Goal: Information Seeking & Learning: Find specific page/section

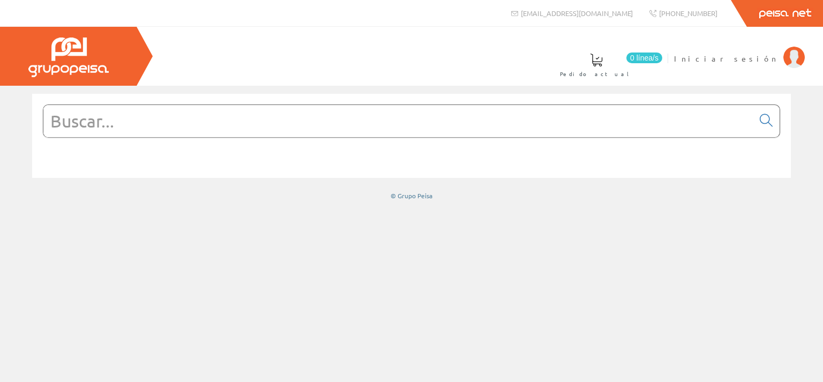
click at [792, 54] on img at bounding box center [793, 57] width 21 height 21
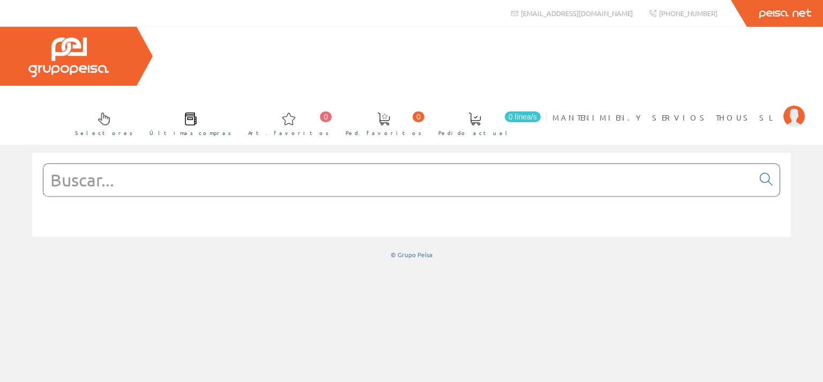
click at [231, 164] on input "text" at bounding box center [398, 180] width 710 height 32
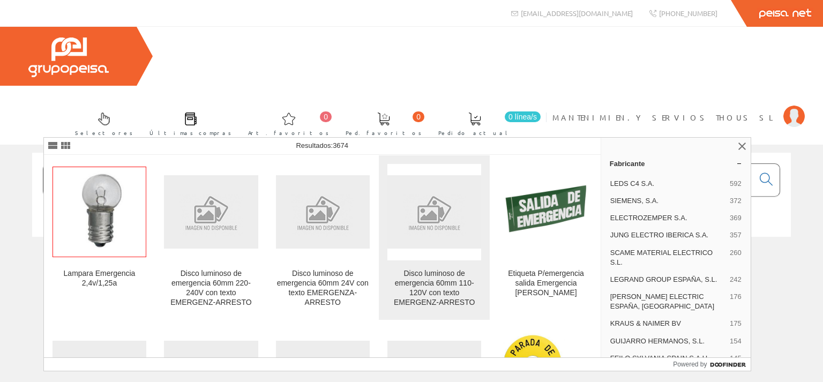
type input "emergecia"
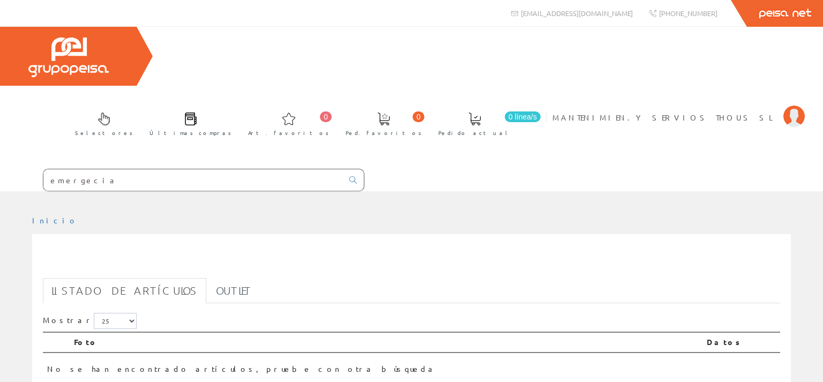
click at [48, 169] on input "emergecia" at bounding box center [192, 179] width 299 height 21
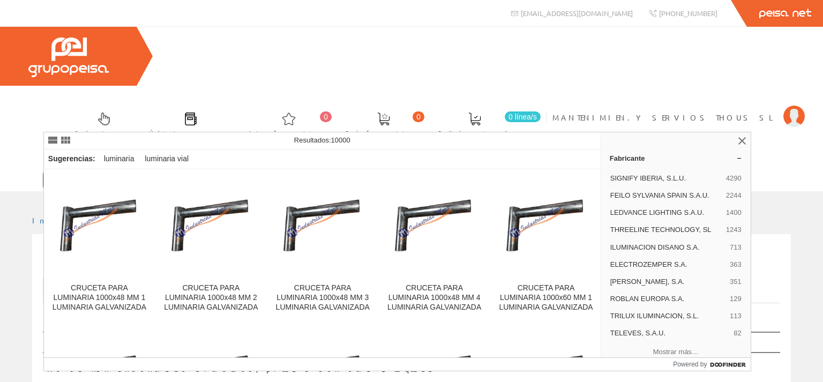
type input "luminaria emergecia"
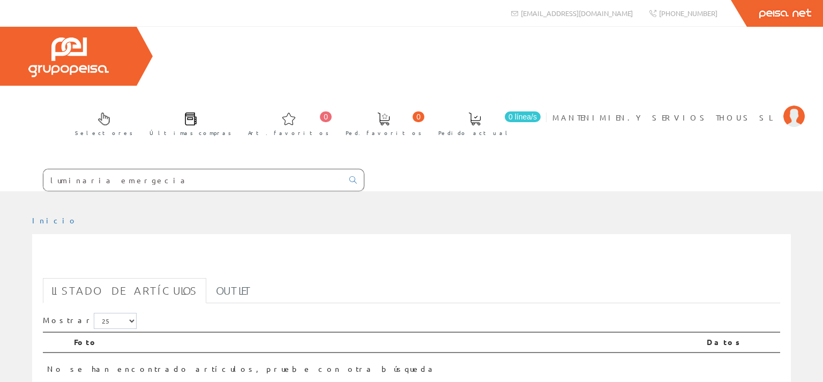
click at [110, 169] on input "luminaria emergecia" at bounding box center [192, 179] width 299 height 21
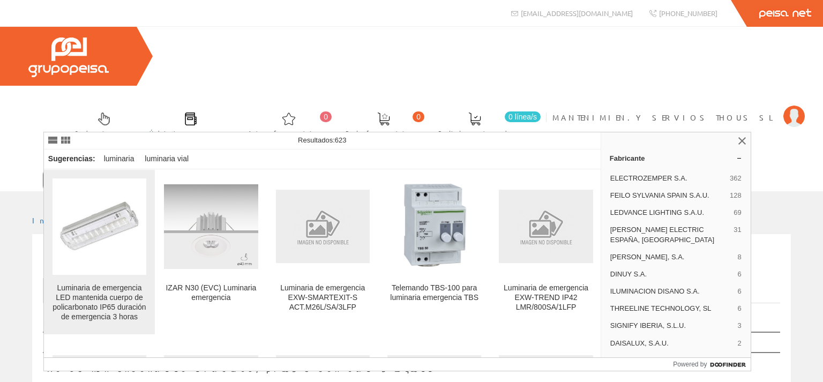
type input "luminaria emergencia"
click at [115, 250] on img at bounding box center [99, 226] width 94 height 71
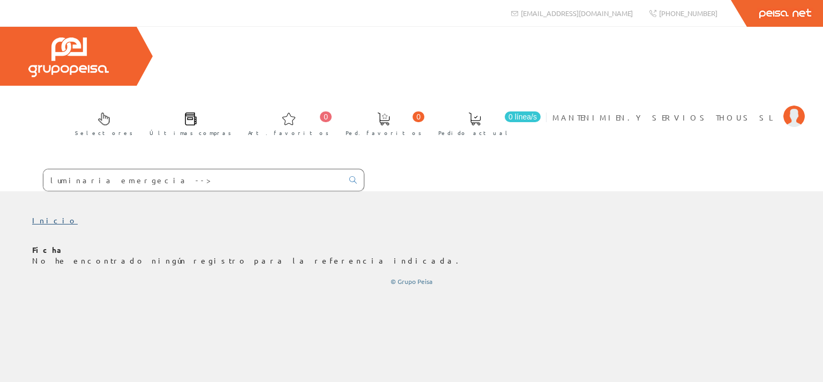
click at [40, 215] on link "Inicio" at bounding box center [55, 220] width 46 height 10
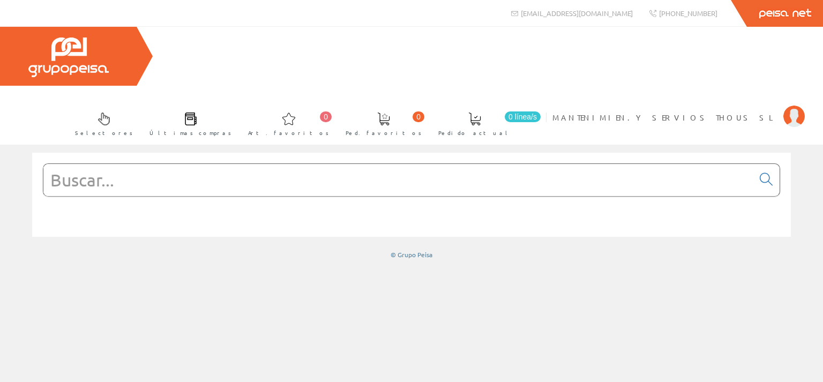
click at [101, 164] on input "text" at bounding box center [398, 180] width 710 height 32
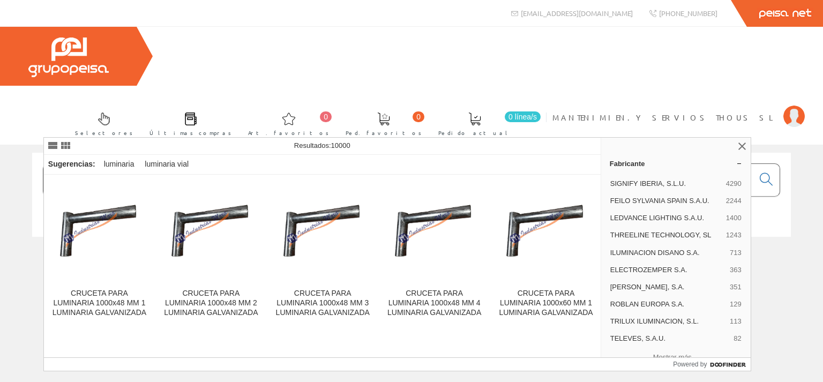
drag, startPoint x: 186, startPoint y: 123, endPoint x: 222, endPoint y: 132, distance: 36.9
click at [186, 164] on input "luminaria emergecia" at bounding box center [398, 180] width 710 height 32
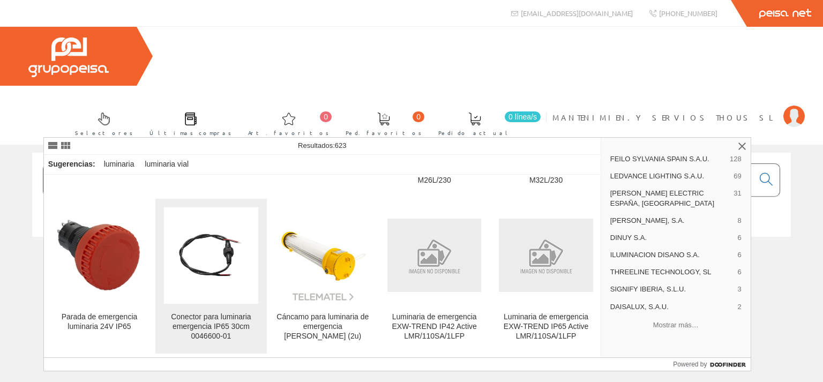
scroll to position [308, 0]
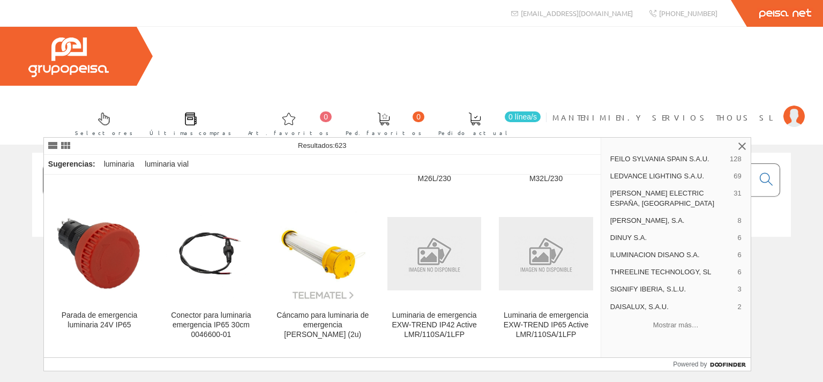
drag, startPoint x: 248, startPoint y: 119, endPoint x: 255, endPoint y: 122, distance: 7.5
click at [248, 164] on input "luminaria emergencia" at bounding box center [398, 180] width 710 height 32
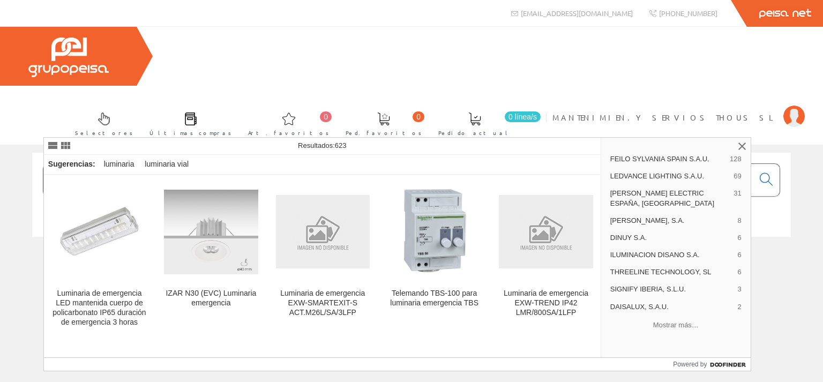
scroll to position [24, 0]
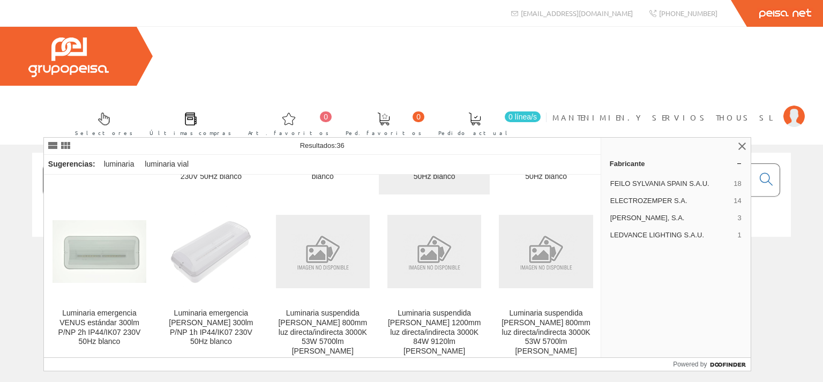
scroll to position [668, 0]
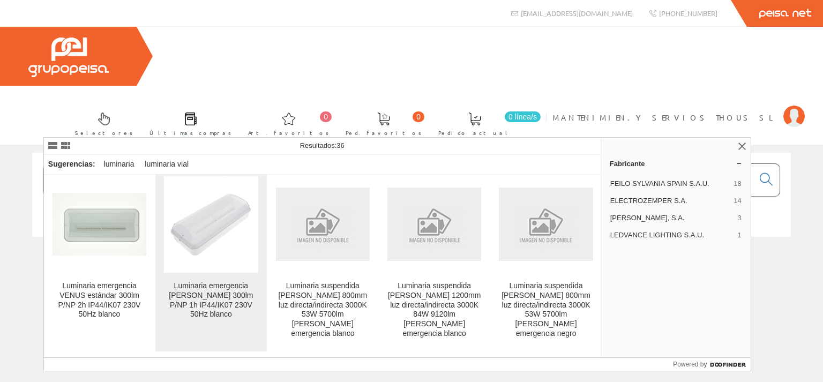
type input "luminaria emergencia 300 l"
click at [217, 214] on img at bounding box center [211, 224] width 94 height 94
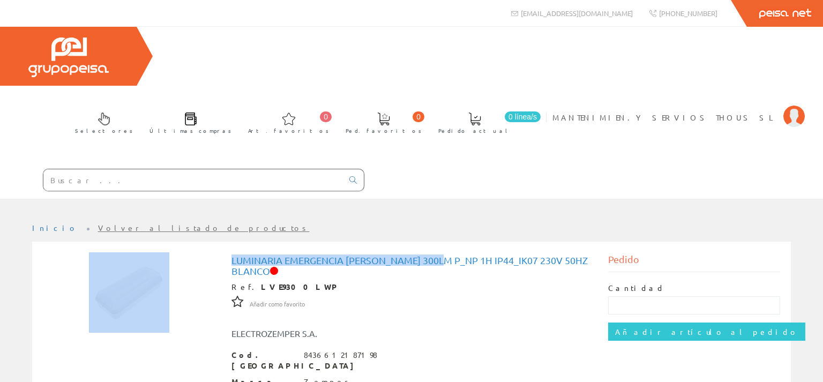
drag, startPoint x: 449, startPoint y: 202, endPoint x: 214, endPoint y: 200, distance: 234.6
copy div "Luminaria emergencia [PERSON_NAME] 300lm"
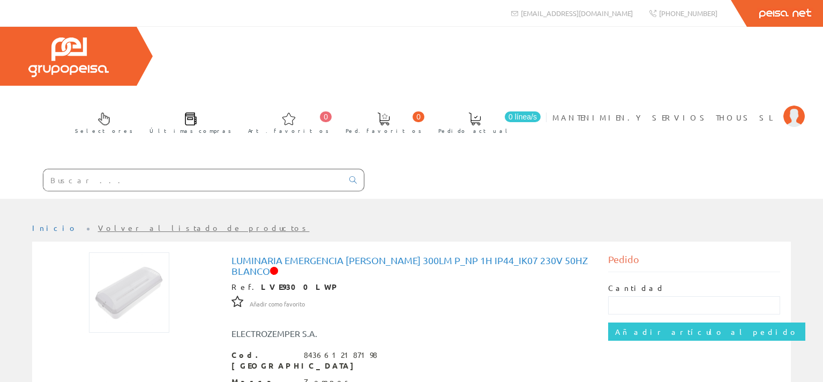
click at [120, 169] on input "text" at bounding box center [192, 179] width 299 height 21
paste input "Luminaria emergencia [PERSON_NAME] 300lm"
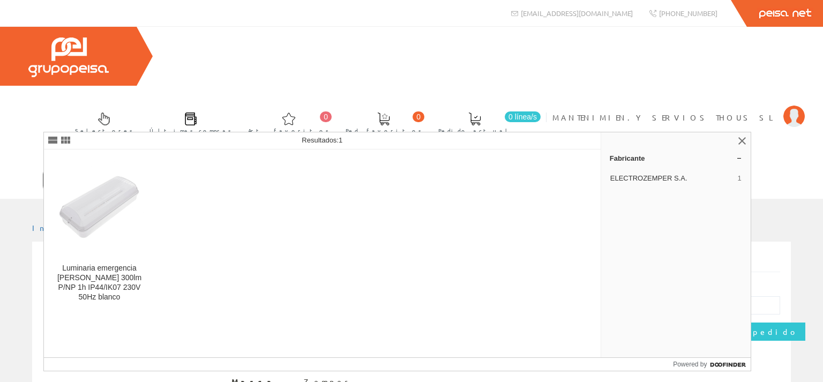
click at [145, 169] on input "Luminaria emergencia VENUS Smartz 300lm" at bounding box center [192, 179] width 299 height 21
drag, startPoint x: 179, startPoint y: 121, endPoint x: 129, endPoint y: 119, distance: 49.9
click at [129, 169] on input "Luminaria emergencia VENUS Smartz 300lm" at bounding box center [192, 179] width 299 height 21
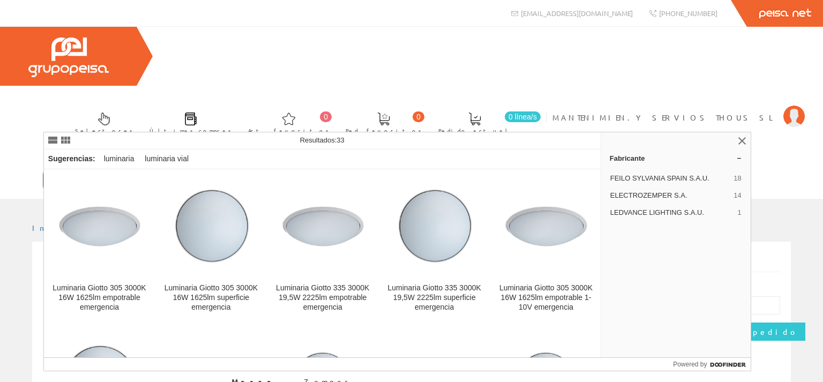
type input "Luminaria emergencia 300lm"
click at [351, 176] on icon at bounding box center [352, 179] width 7 height 7
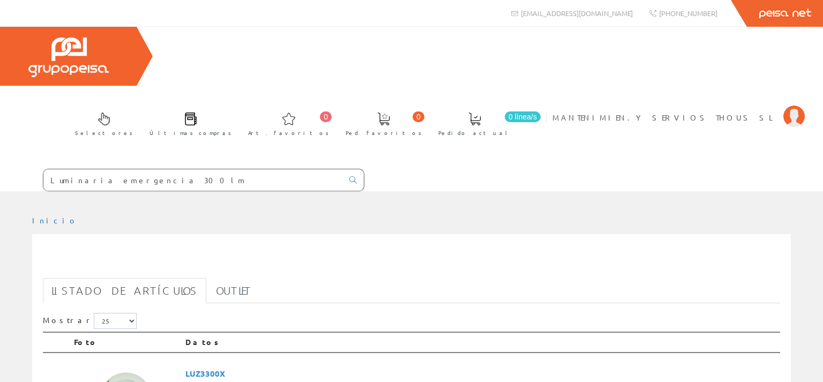
click at [183, 169] on input "Luminaria emergencia 300lm" at bounding box center [192, 179] width 299 height 21
drag, startPoint x: 131, startPoint y: 117, endPoint x: 43, endPoint y: 114, distance: 87.3
click at [43, 169] on input "Luminaria emergencia 300lm" at bounding box center [192, 179] width 299 height 21
click at [181, 169] on input "Luminaria emergencia 300lm" at bounding box center [192, 179] width 299 height 21
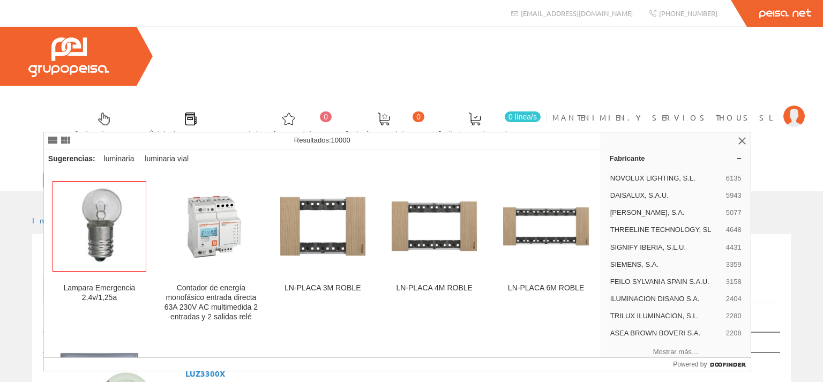
type input "Luminaria emergencia 300lm superfcie"
click at [353, 171] on link at bounding box center [352, 180] width 21 height 18
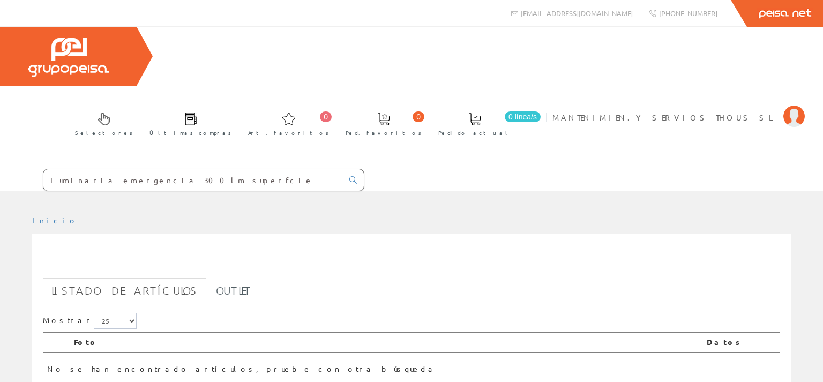
drag, startPoint x: 153, startPoint y: 124, endPoint x: 207, endPoint y: 125, distance: 54.1
click at [207, 169] on input "Luminaria emergencia 300lm superfcie" at bounding box center [192, 179] width 299 height 21
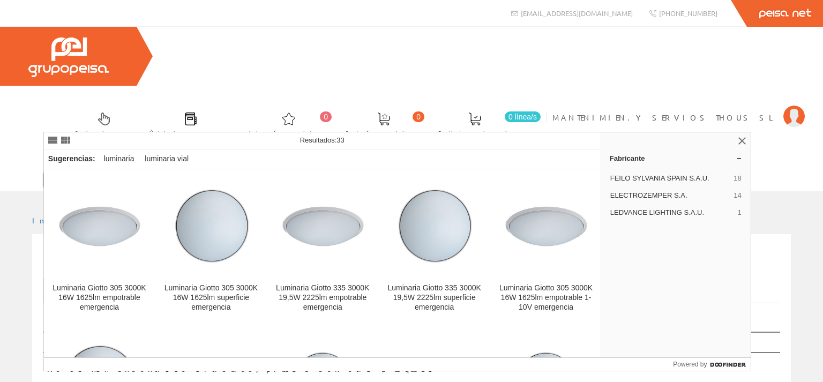
type input "Luminaria emergencia 300lm"
click at [352, 176] on icon at bounding box center [352, 179] width 7 height 7
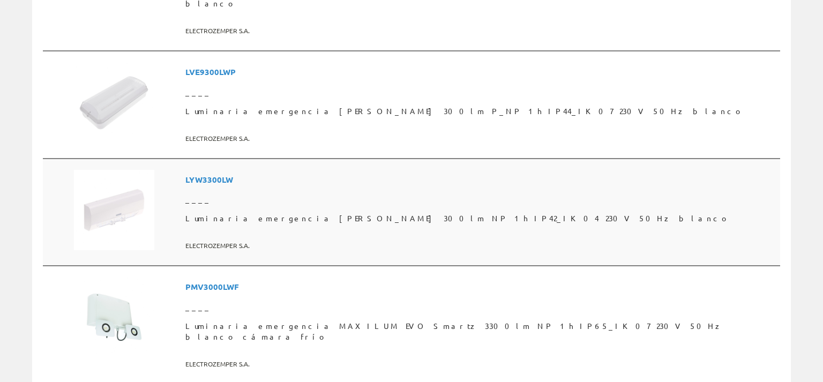
scroll to position [1018, 0]
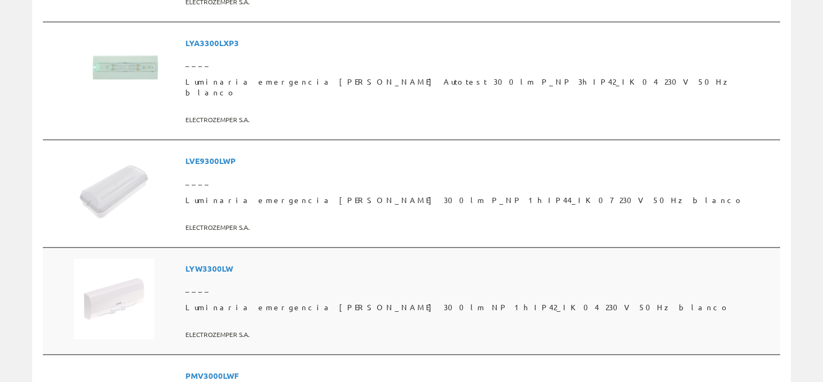
click at [276, 259] on span "LYW3300LW" at bounding box center [480, 269] width 590 height 20
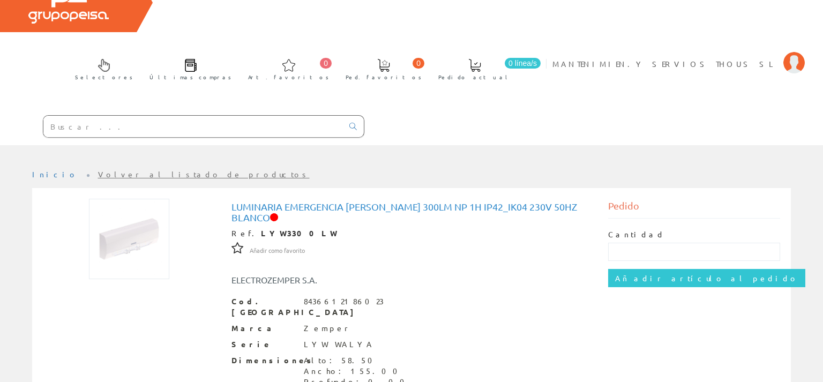
scroll to position [50, 0]
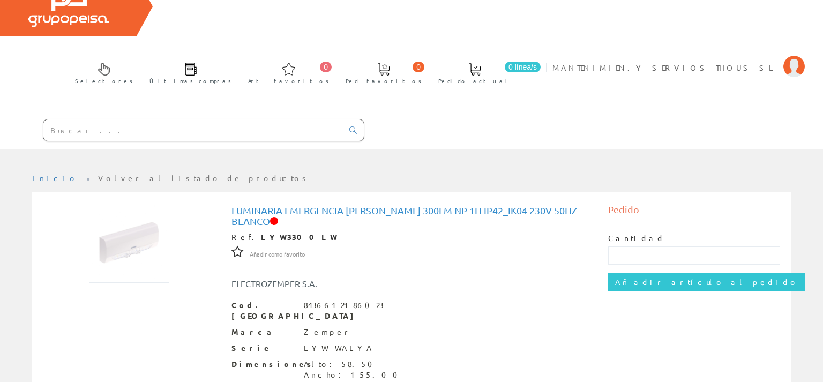
click at [74, 119] on input "text" at bounding box center [192, 129] width 299 height 21
paste input "Luminaria emergencia 300lm"
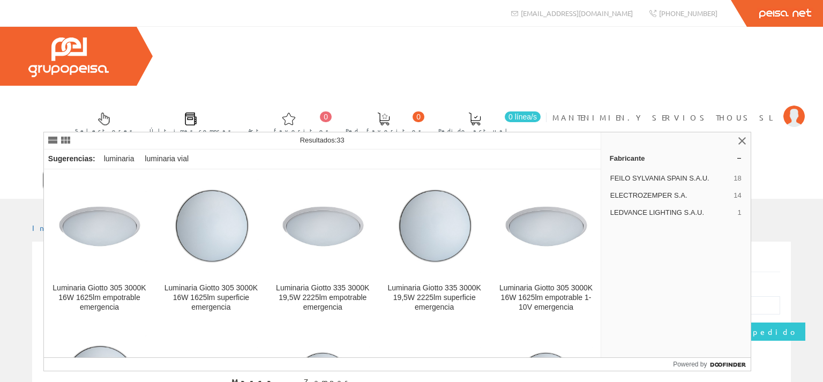
click at [72, 169] on input "Luminaria emergencia 300lm" at bounding box center [192, 179] width 299 height 21
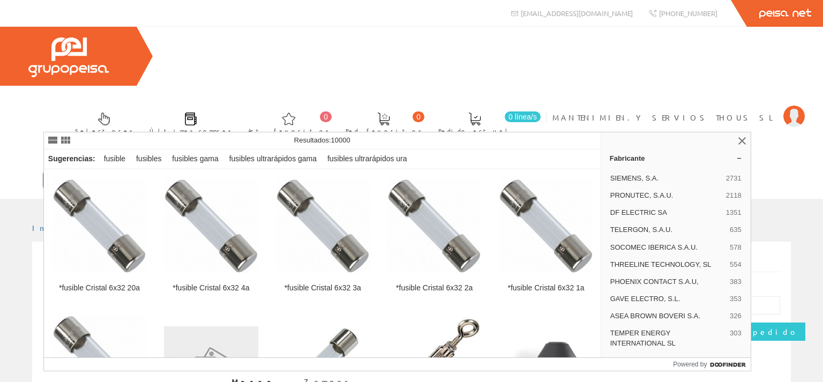
type input "fusible buck"
click at [357, 172] on link at bounding box center [352, 179] width 21 height 15
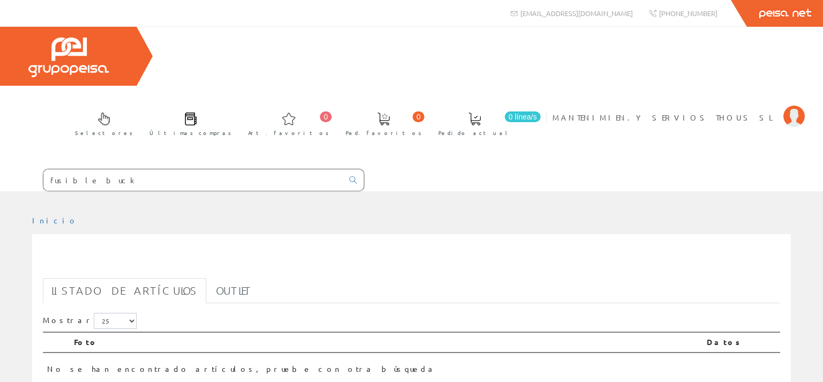
drag, startPoint x: 92, startPoint y: 120, endPoint x: 109, endPoint y: 122, distance: 17.2
click at [109, 169] on input "fusible buck" at bounding box center [192, 179] width 299 height 21
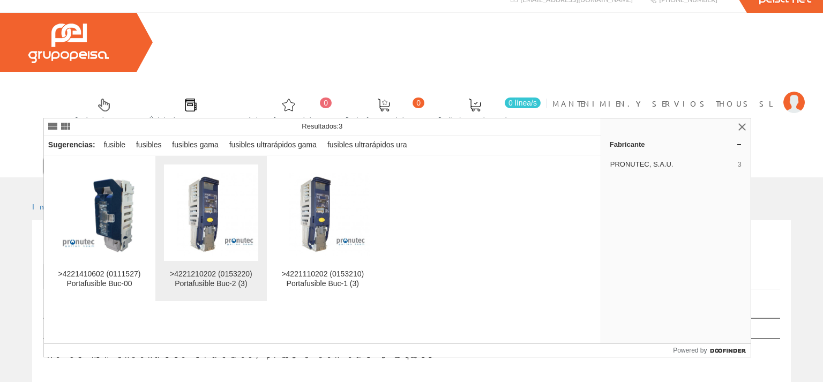
scroll to position [194, 0]
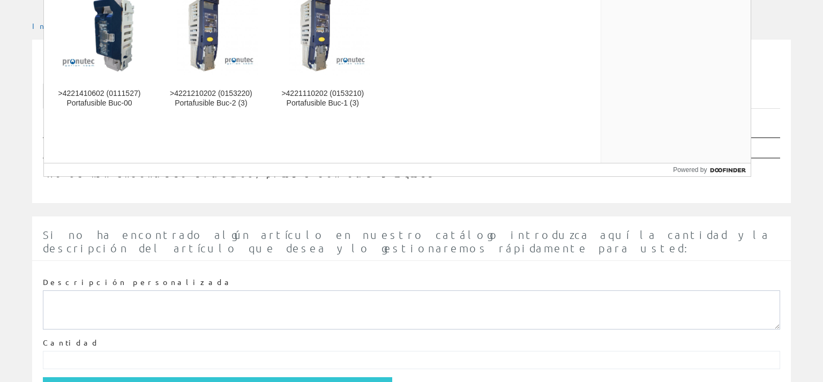
type input "fusible buc"
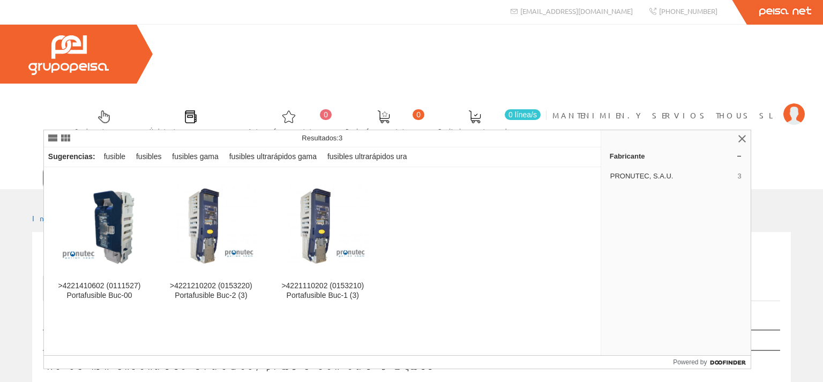
scroll to position [0, 0]
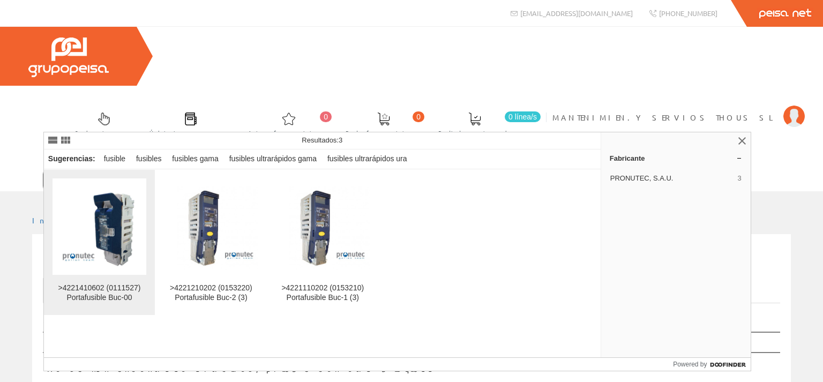
click at [102, 234] on img at bounding box center [99, 226] width 94 height 94
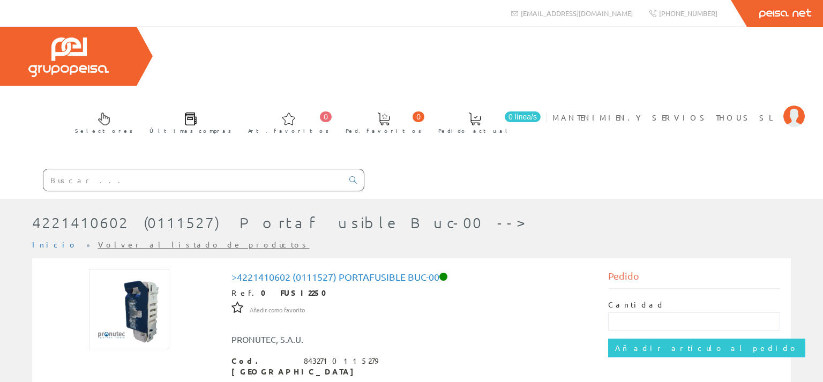
click at [70, 169] on input "text" at bounding box center [192, 179] width 299 height 21
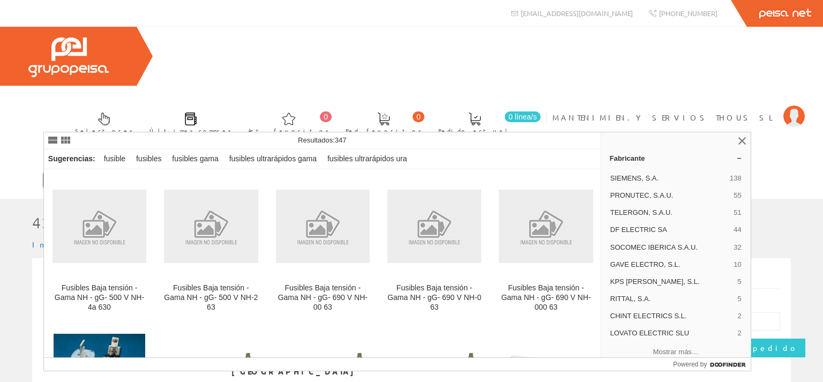
type input "FUSIBLE NH 63"
click at [352, 176] on icon at bounding box center [352, 179] width 7 height 7
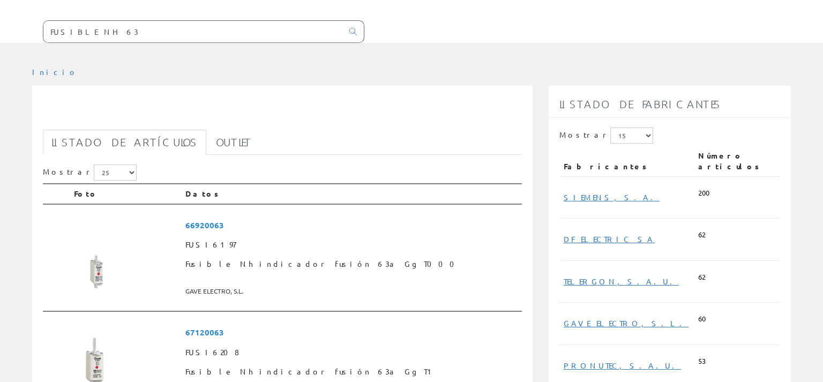
scroll to position [169, 0]
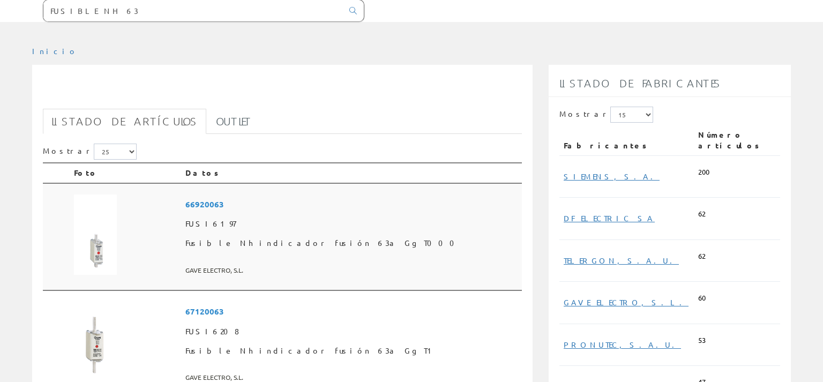
click at [194, 194] on span "66920063" at bounding box center [351, 204] width 332 height 20
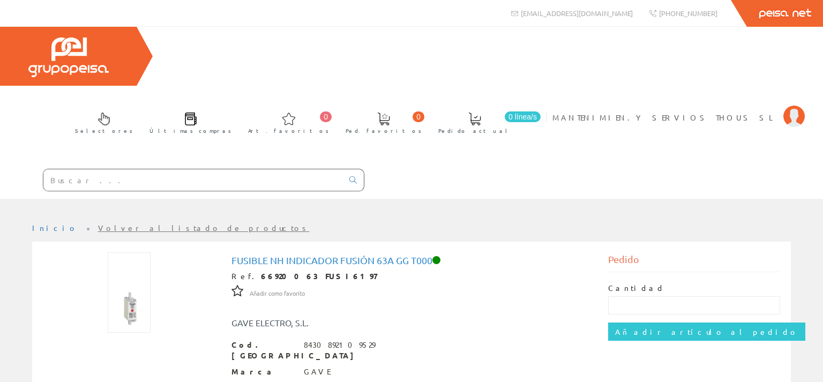
click at [145, 223] on link "Volver al listado de productos" at bounding box center [204, 228] width 212 height 10
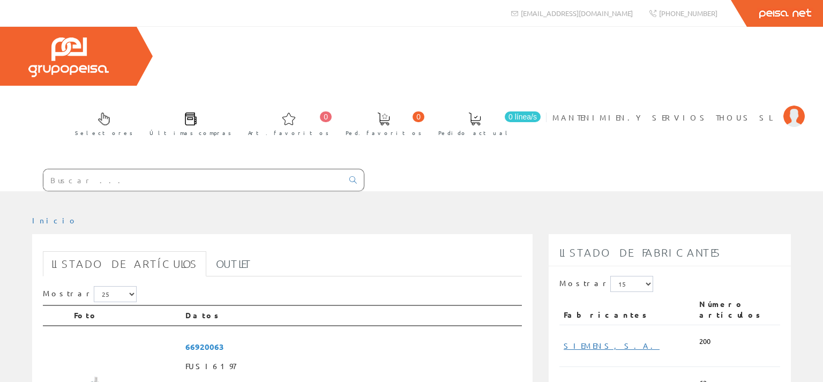
click at [80, 169] on input "text" at bounding box center [192, 179] width 299 height 21
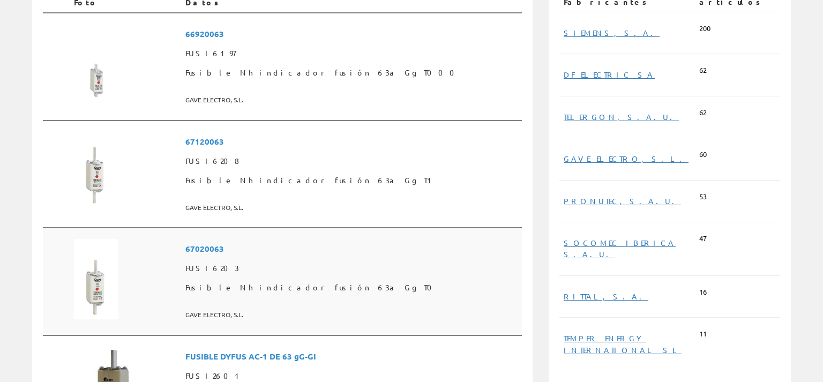
scroll to position [339, 0]
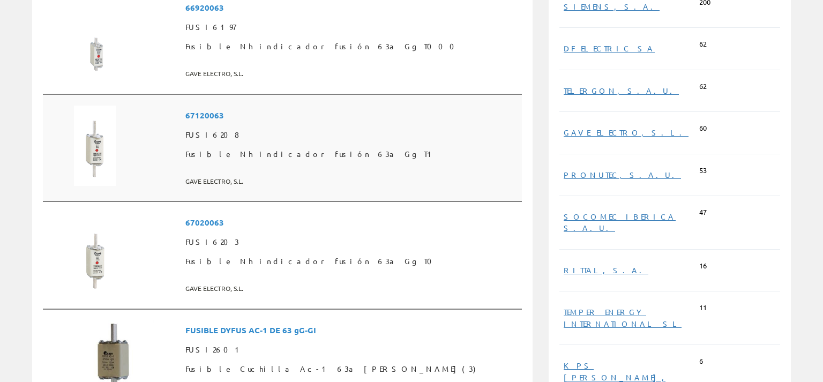
click at [215, 145] on span "Fusible Nh indicador fusión 63a Gg T1" at bounding box center [351, 154] width 332 height 19
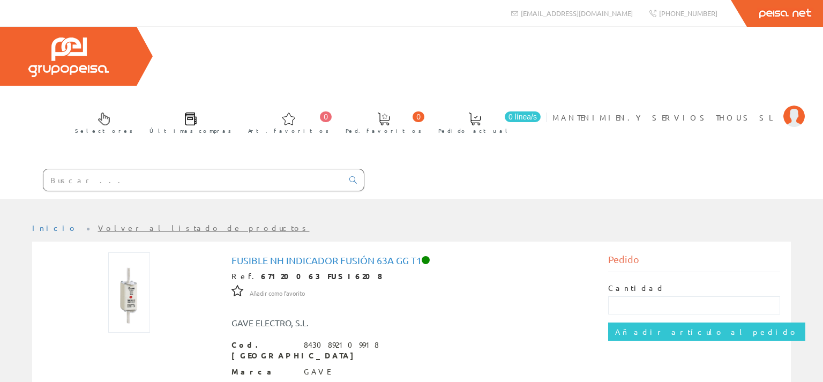
click at [85, 169] on input "text" at bounding box center [192, 179] width 299 height 21
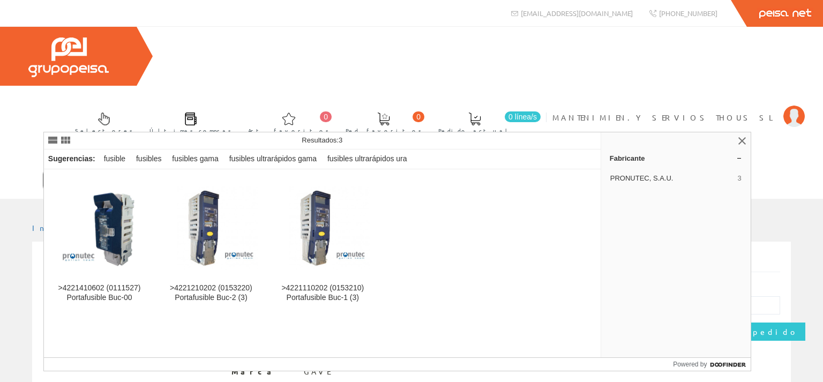
type input "FUSIBLE BUC"
click at [356, 176] on icon at bounding box center [352, 179] width 7 height 7
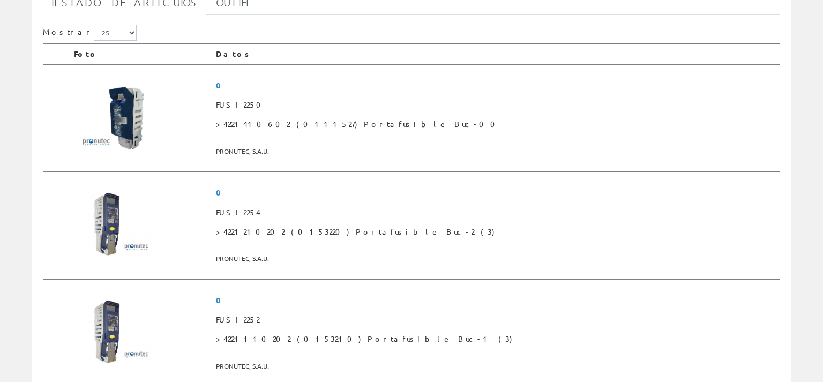
scroll to position [226, 0]
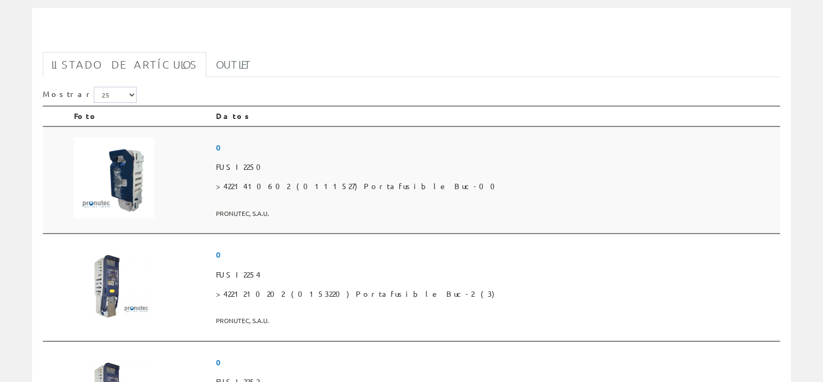
click at [330, 157] on span "FUSI2250" at bounding box center [496, 166] width 560 height 19
